Goal: Task Accomplishment & Management: Manage account settings

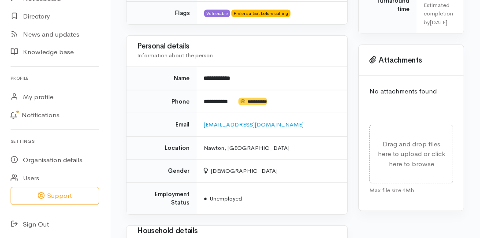
scroll to position [417, 0]
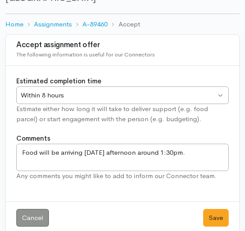
scroll to position [81, 0]
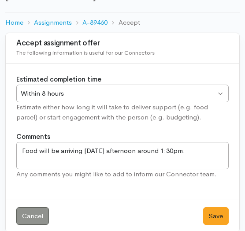
click at [220, 85] on div "Within 8 hours Within 8 hours" at bounding box center [122, 94] width 212 height 18
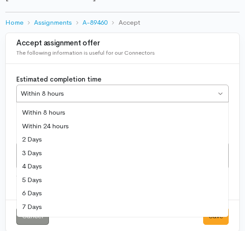
click at [220, 85] on div "Within 8 hours Within 8 hours" at bounding box center [122, 94] width 212 height 18
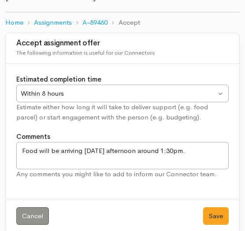
click at [220, 85] on div "Within 8 hours Within 8 hours" at bounding box center [122, 94] width 212 height 18
click at [11, 18] on link "Home" at bounding box center [14, 23] width 18 height 10
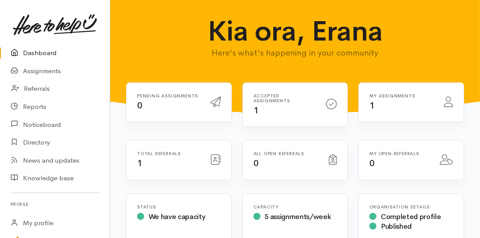
click at [245, 103] on div "My assignments 1" at bounding box center [401, 102] width 74 height 18
click at [245, 109] on div "My assignments 1" at bounding box center [401, 102] width 74 height 18
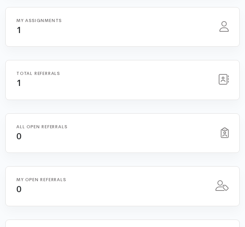
scroll to position [201, 0]
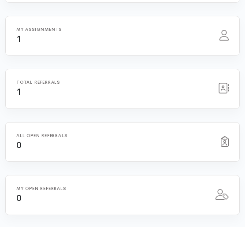
click at [224, 37] on icon at bounding box center [223, 35] width 9 height 11
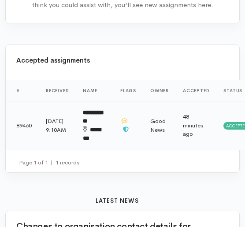
scroll to position [755, 0]
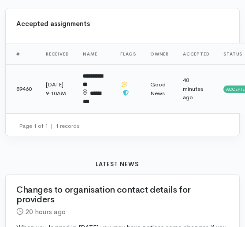
click at [233, 87] on span "Accepted" at bounding box center [236, 89] width 27 height 7
click at [229, 87] on span "Accepted" at bounding box center [236, 89] width 27 height 7
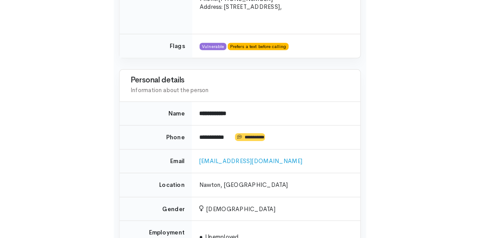
scroll to position [503, 0]
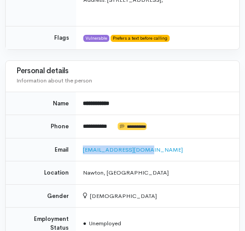
drag, startPoint x: 74, startPoint y: 134, endPoint x: 138, endPoint y: 138, distance: 64.0
click at [140, 138] on tr "Email willorain2@gmail.com" at bounding box center [123, 149] width 234 height 23
copy tr "[EMAIL_ADDRESS][DOMAIN_NAME]"
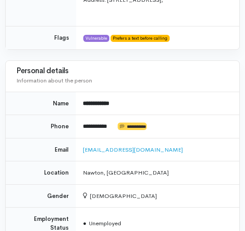
click at [175, 208] on td "● Unemployed" at bounding box center [158, 224] width 164 height 32
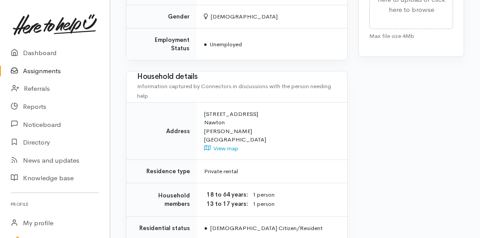
scroll to position [655, 0]
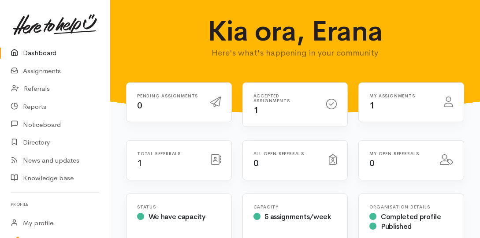
scroll to position [316, 0]
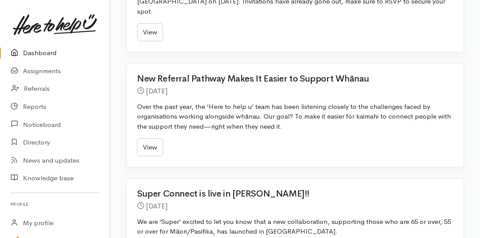
scroll to position [618, 0]
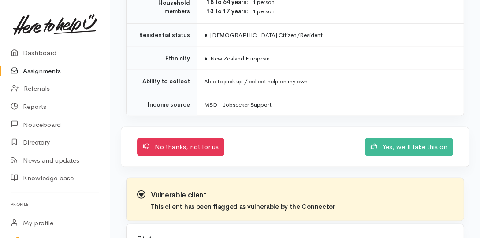
scroll to position [881, 0]
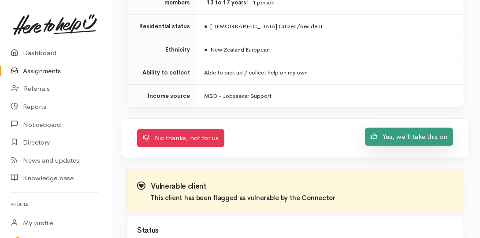
click at [401, 129] on link "Yes, we'll take this on" at bounding box center [409, 137] width 88 height 18
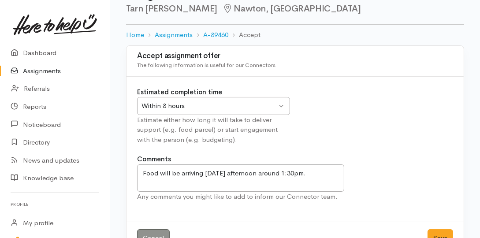
scroll to position [56, 0]
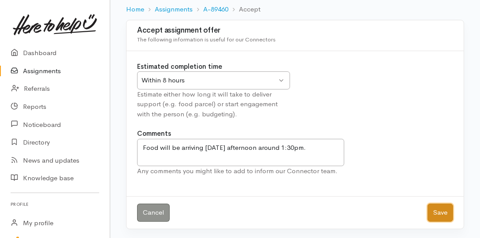
click at [443, 216] on button "Save" at bounding box center [441, 213] width 26 height 18
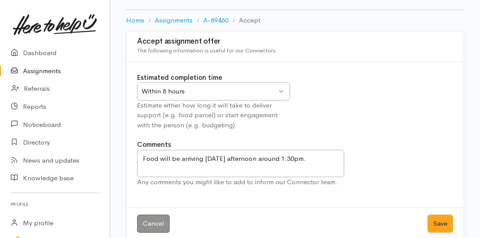
scroll to position [56, 0]
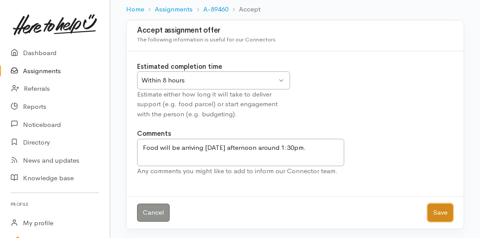
click at [439, 219] on button "Save" at bounding box center [441, 213] width 26 height 18
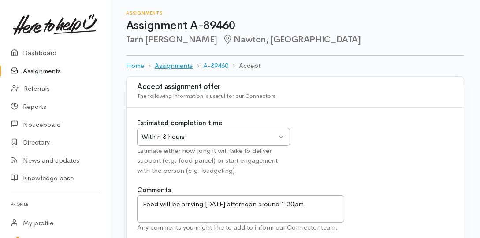
click at [184, 66] on link "Assignments" at bounding box center [174, 66] width 38 height 10
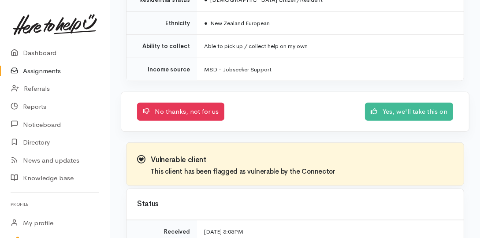
scroll to position [777, 0]
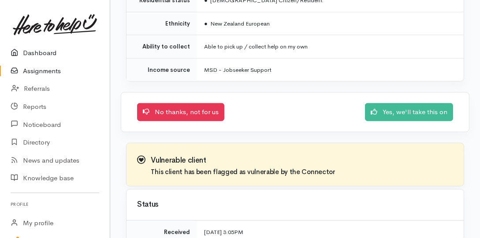
click at [58, 52] on link "Dashboard" at bounding box center [55, 53] width 110 height 18
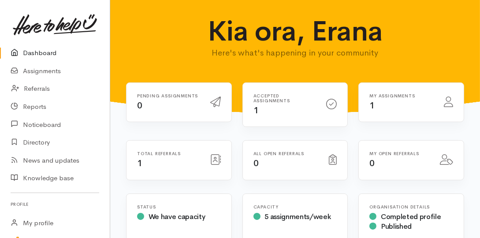
click at [330, 105] on icon at bounding box center [331, 104] width 11 height 11
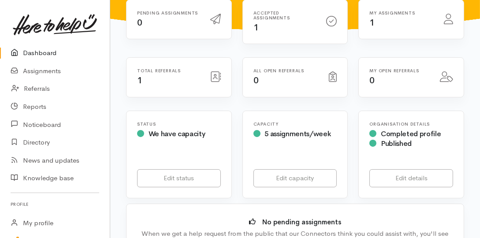
scroll to position [100, 0]
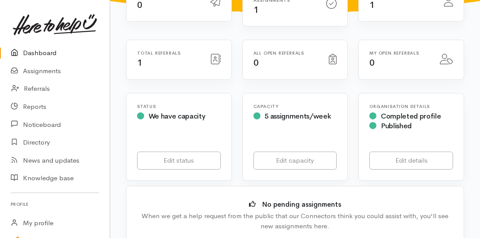
click at [322, 118] on div "Capacity 5 assignments/week" at bounding box center [295, 117] width 94 height 27
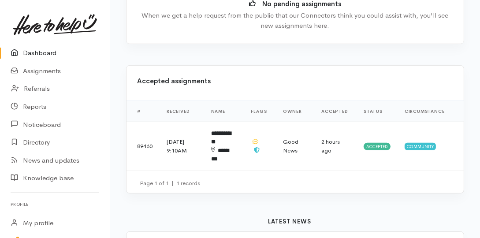
scroll to position [302, 0]
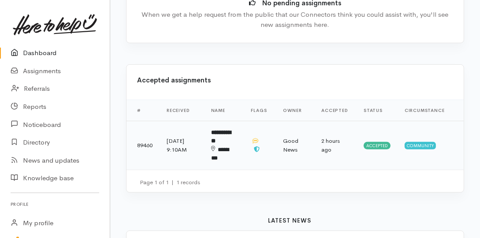
click at [383, 142] on span "Accepted" at bounding box center [377, 145] width 27 height 7
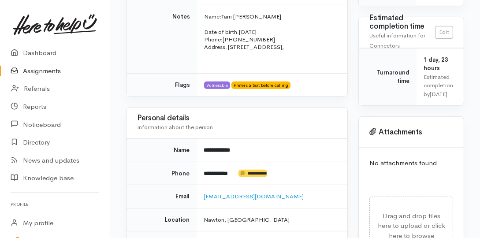
scroll to position [453, 0]
